Goal: Understand process/instructions: Learn how to perform a task or action

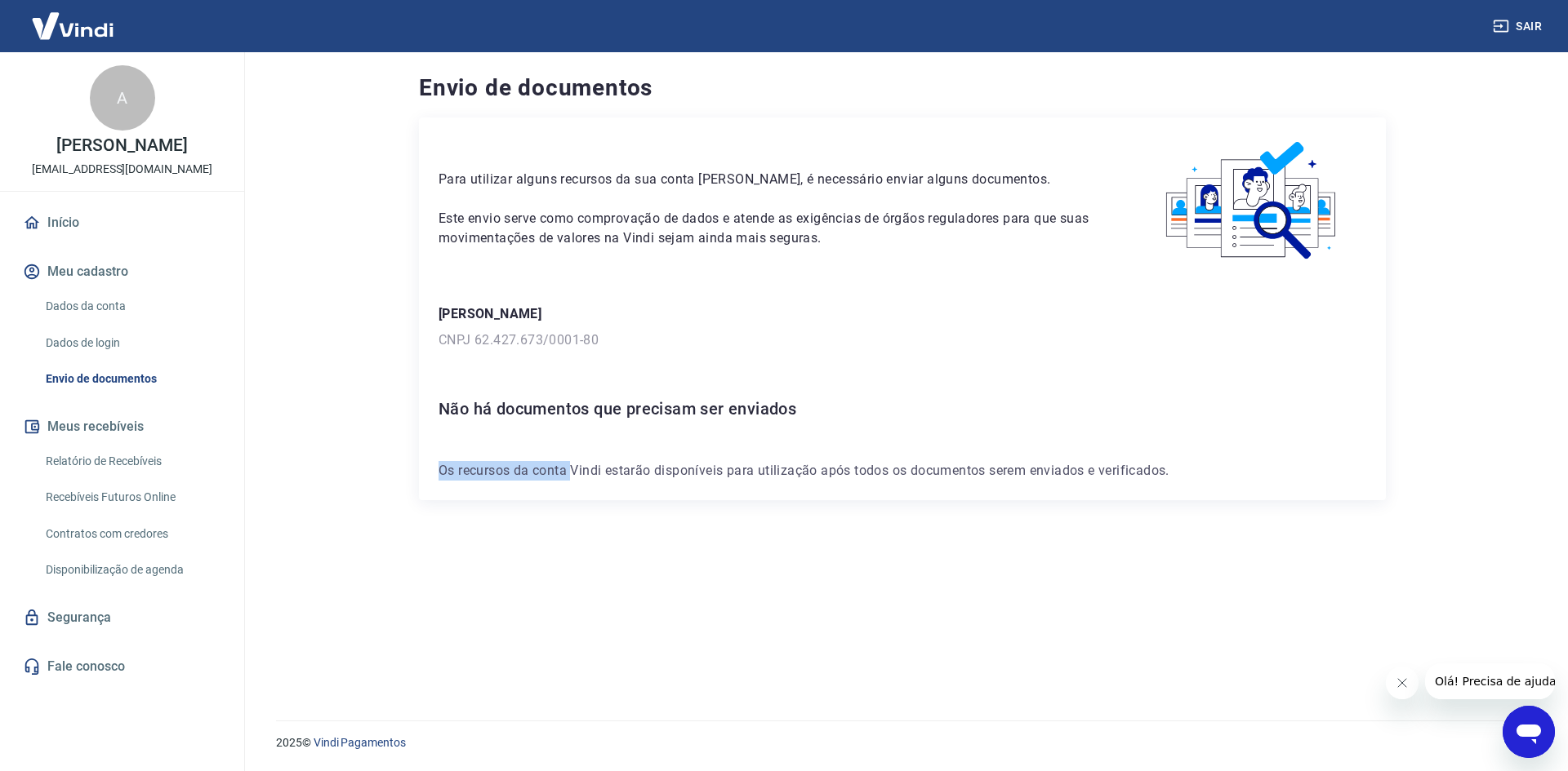
drag, startPoint x: 483, startPoint y: 434, endPoint x: 663, endPoint y: 444, distance: 180.3
click at [585, 438] on div "Para utilizar alguns recursos da sua conta Vindi, é necessário enviar alguns do…" at bounding box center [902, 309] width 966 height 383
click at [670, 444] on div "Para utilizar alguns recursos da sua conta Vindi, é necessário enviar alguns do…" at bounding box center [902, 309] width 966 height 383
click at [672, 444] on div "Para utilizar alguns recursos da sua conta Vindi, é necessário enviar alguns do…" at bounding box center [902, 309] width 966 height 383
click at [673, 444] on div "Para utilizar alguns recursos da sua conta Vindi, é necessário enviar alguns do…" at bounding box center [902, 309] width 966 height 383
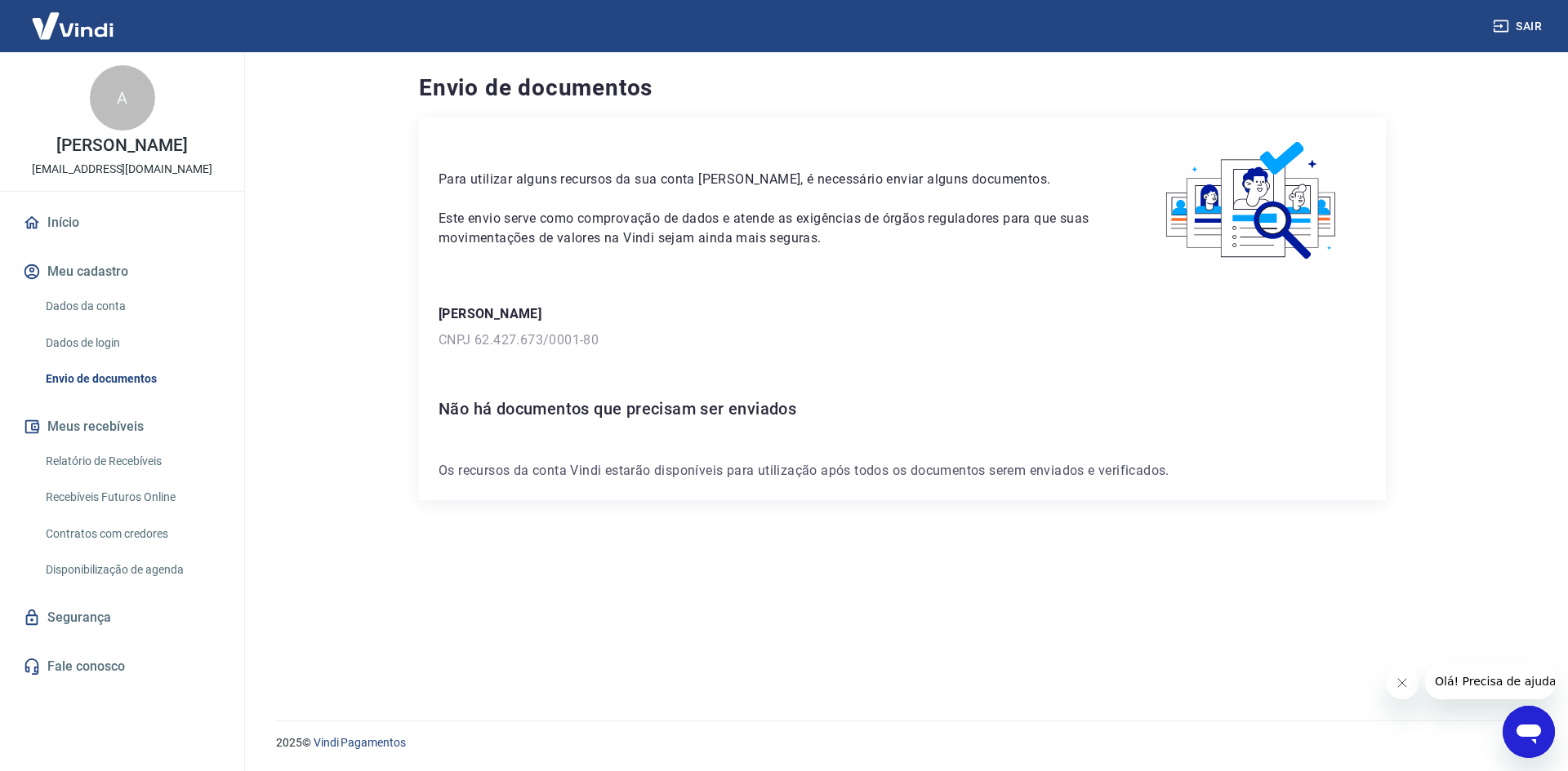
click at [731, 459] on div "Para utilizar alguns recursos da sua conta Vindi, é necessário enviar alguns do…" at bounding box center [902, 309] width 966 height 383
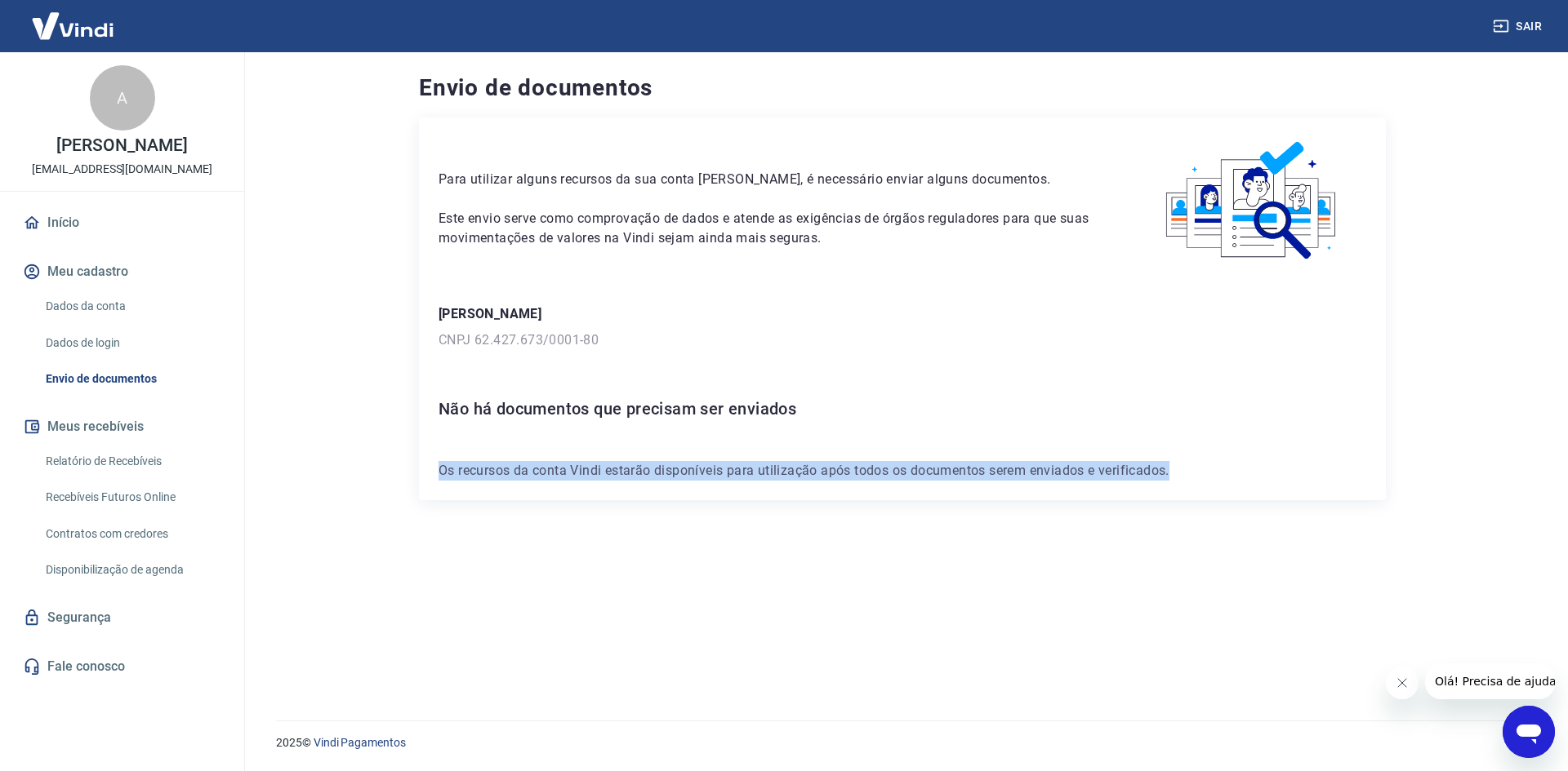
click at [731, 459] on div "Para utilizar alguns recursos da sua conta Vindi, é necessário enviar alguns do…" at bounding box center [902, 309] width 966 height 383
click at [1178, 480] on p "Os recursos da conta Vindi estarão disponíveis para utilização após todos os do…" at bounding box center [902, 471] width 928 height 19
